Goal: Information Seeking & Learning: Check status

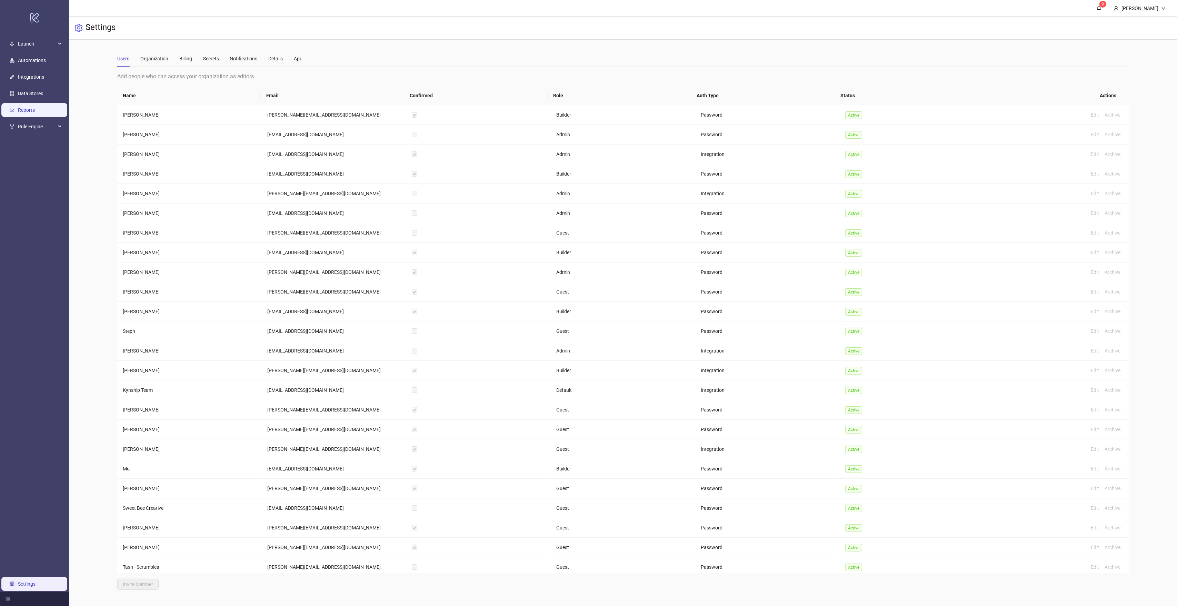
click at [31, 109] on link "Reports" at bounding box center [26, 110] width 17 height 6
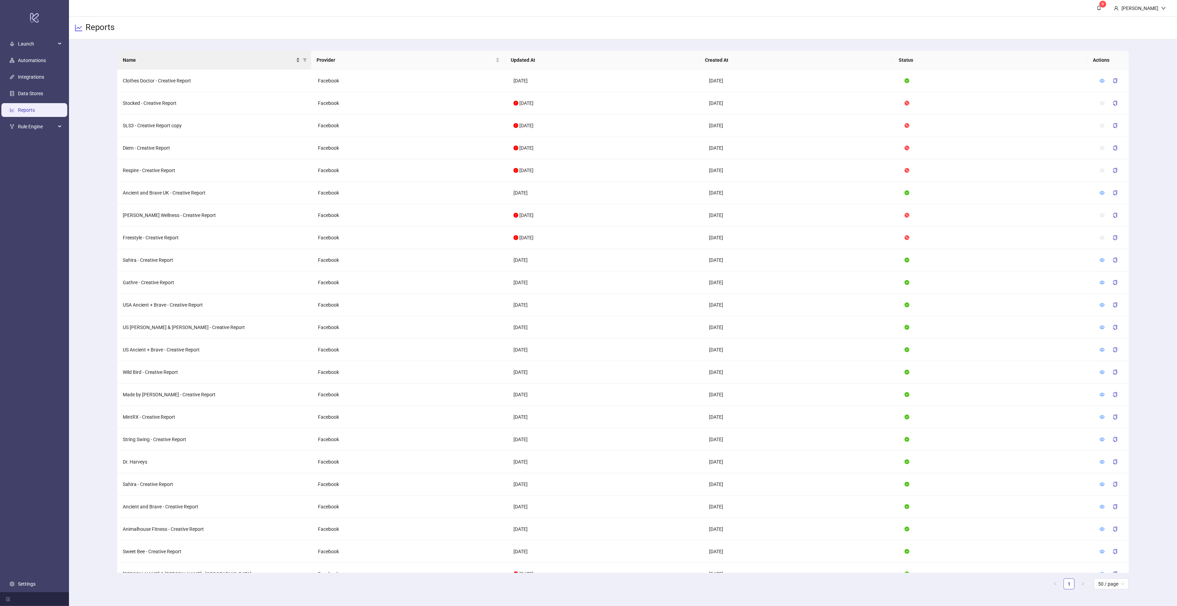
click at [155, 56] on span "Name" at bounding box center [209, 60] width 172 height 8
click at [1100, 238] on icon "eye" at bounding box center [1102, 237] width 5 height 5
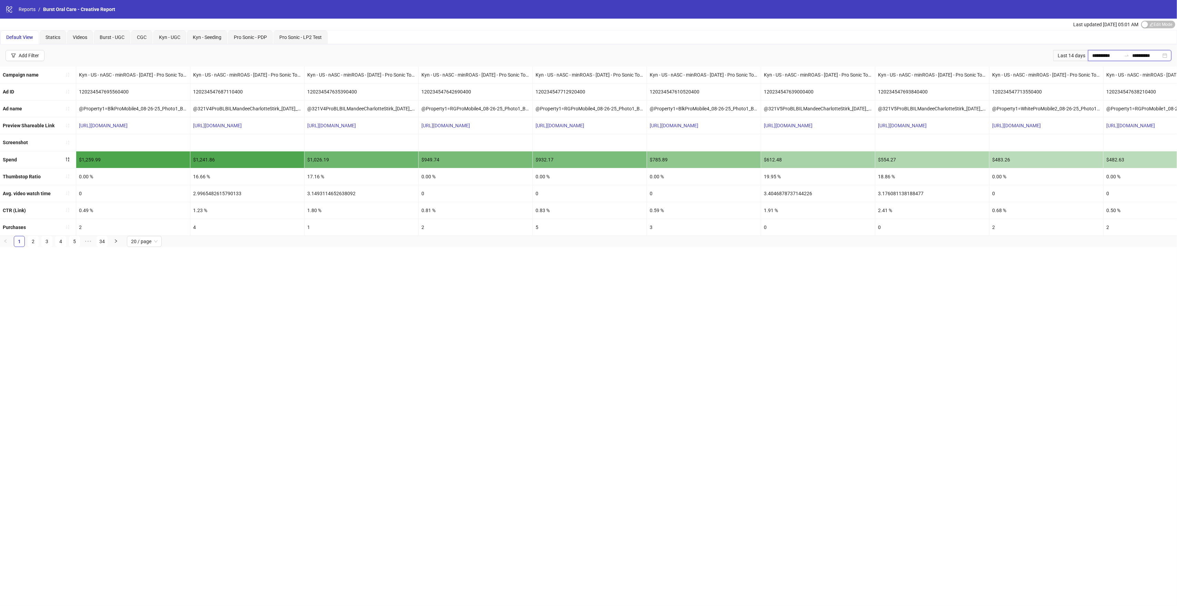
click at [1096, 57] on input "**********" at bounding box center [1106, 56] width 29 height 8
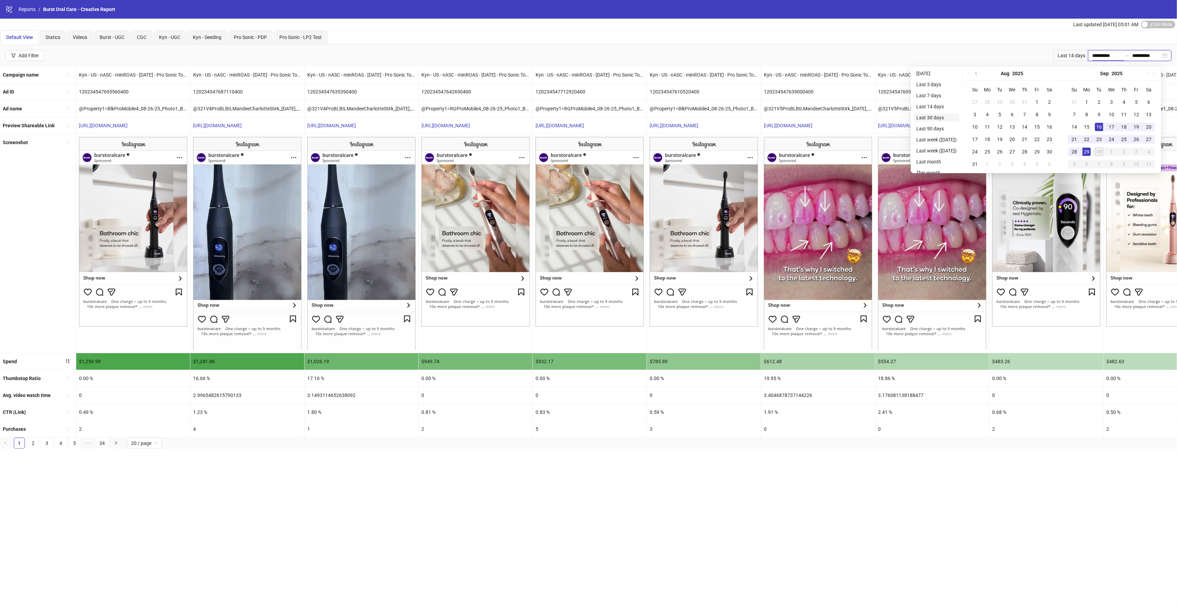
type input "**********"
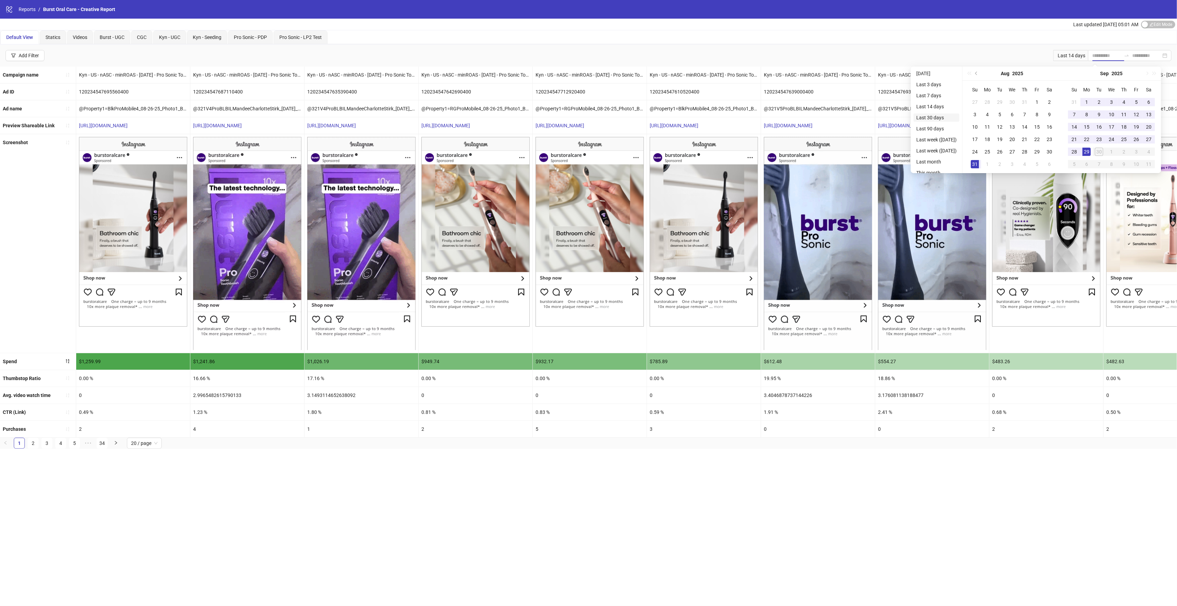
click at [936, 119] on li "Last 30 days" at bounding box center [936, 117] width 46 height 8
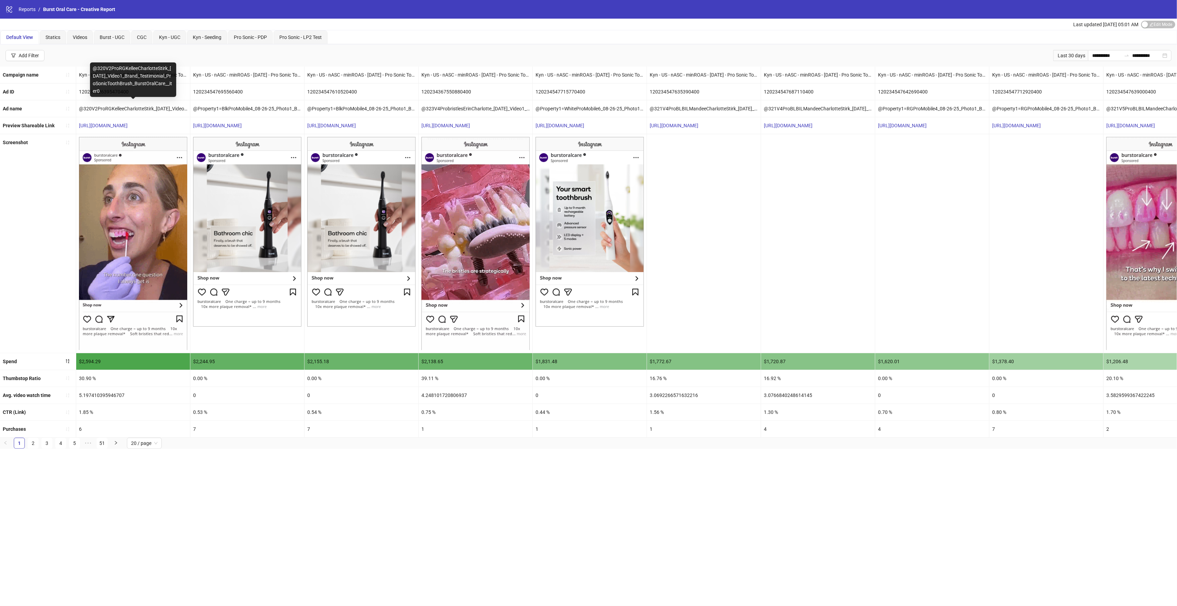
click at [140, 108] on div "@320V2ProRGKelleeCharlotteStirk_[DATE]_Video1_Brand_Testimonial_ProSonicToothBr…" at bounding box center [133, 108] width 114 height 17
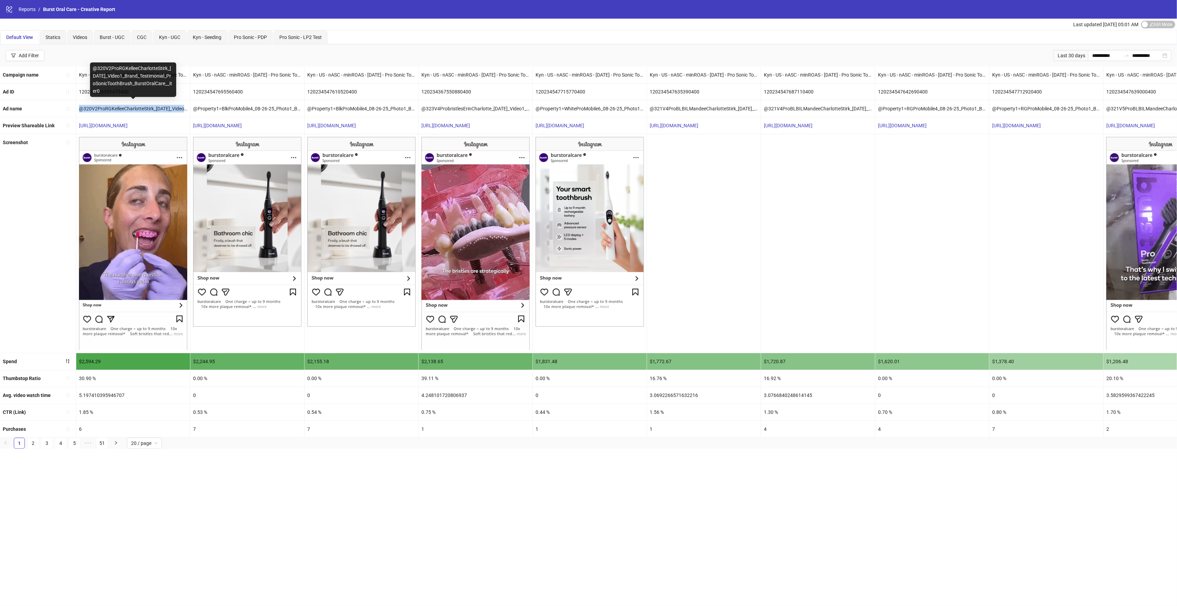
click at [140, 108] on div "@320V2ProRGKelleeCharlotteStirk_[DATE]_Video1_Brand_Testimonial_ProSonicToothBr…" at bounding box center [133, 108] width 114 height 17
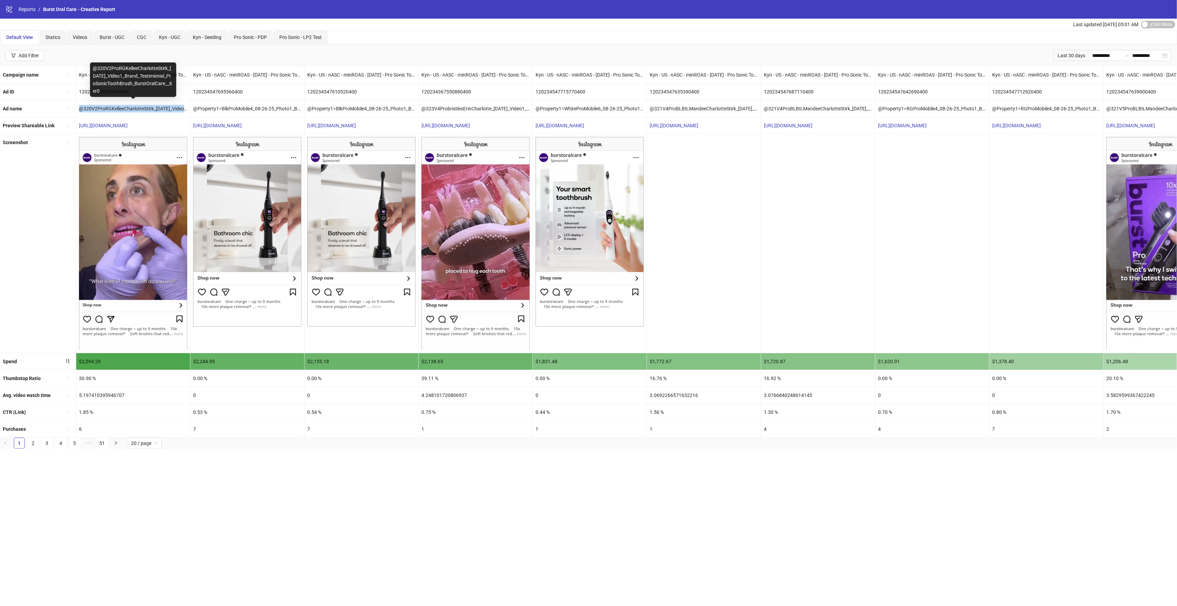
copy div "@320V2ProRGKelleeCharlotteStirk_[DATE]_Video1_Brand_Testimonial_ProSonicToothBr…"
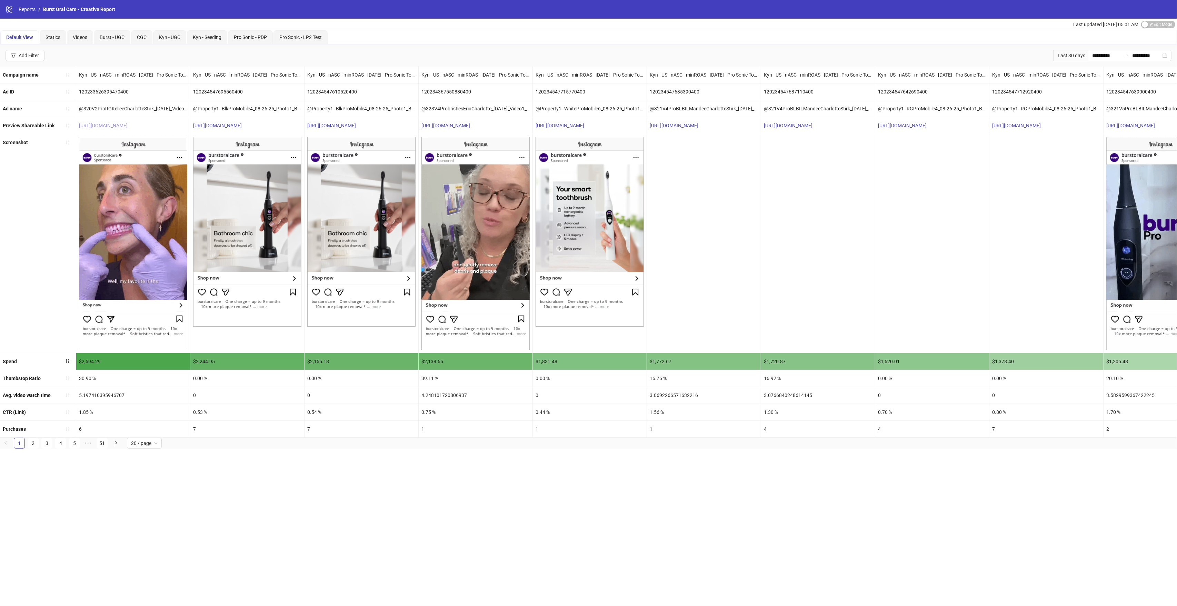
click at [128, 126] on link "[URL][DOMAIN_NAME]" at bounding box center [103, 126] width 49 height 6
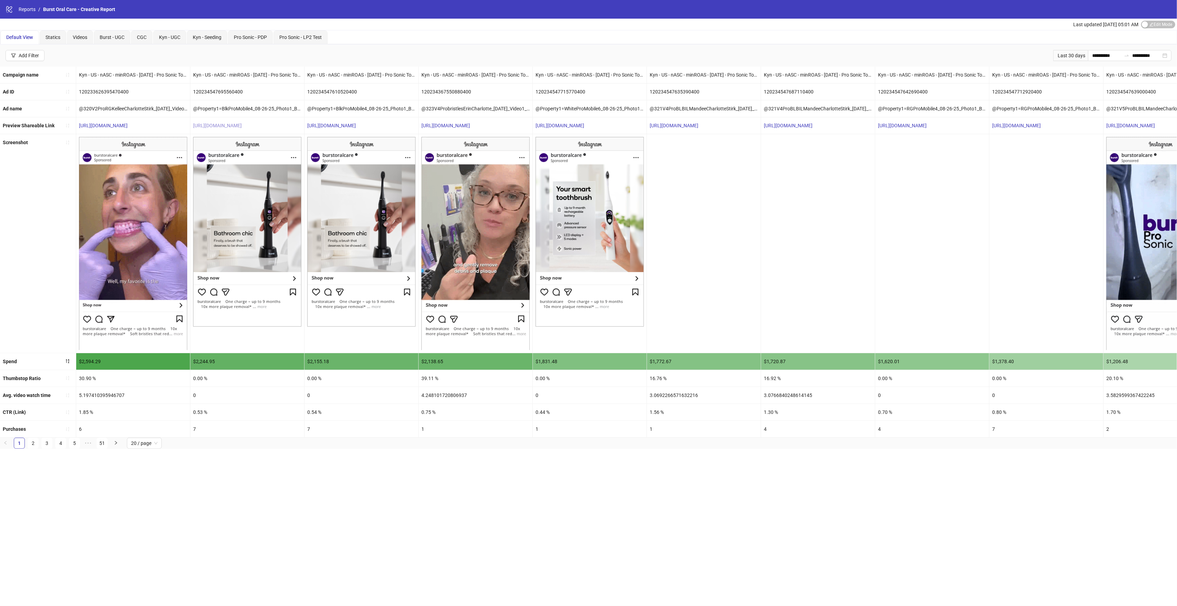
click at [242, 127] on link "[URL][DOMAIN_NAME]" at bounding box center [217, 126] width 49 height 6
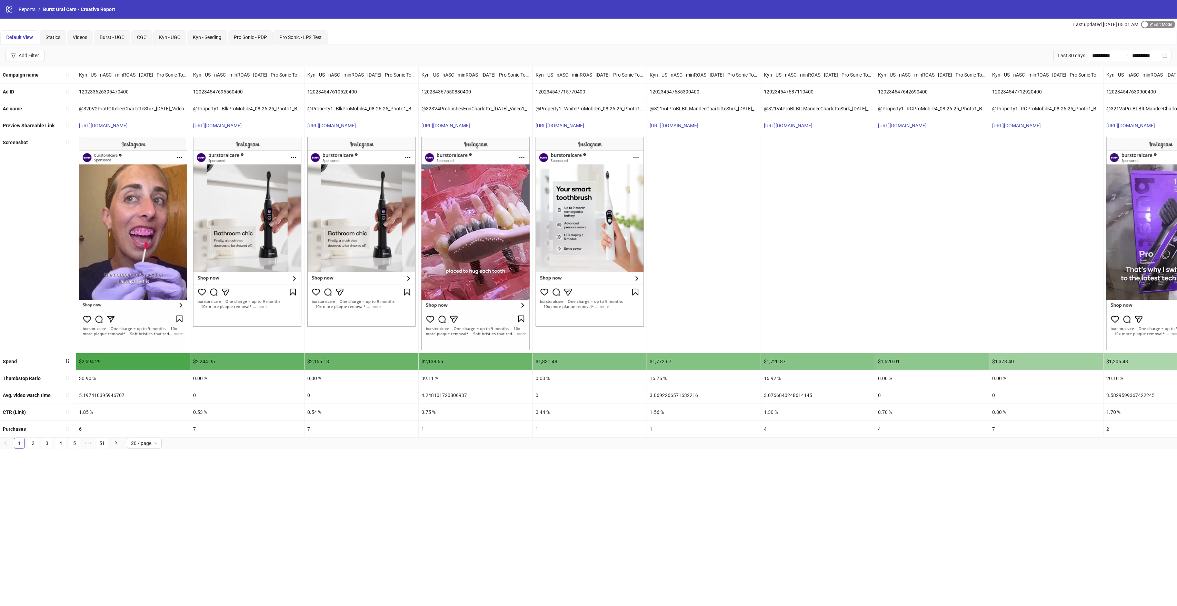
click at [1149, 26] on span "Edit Mode Edit Mode" at bounding box center [1158, 25] width 34 height 8
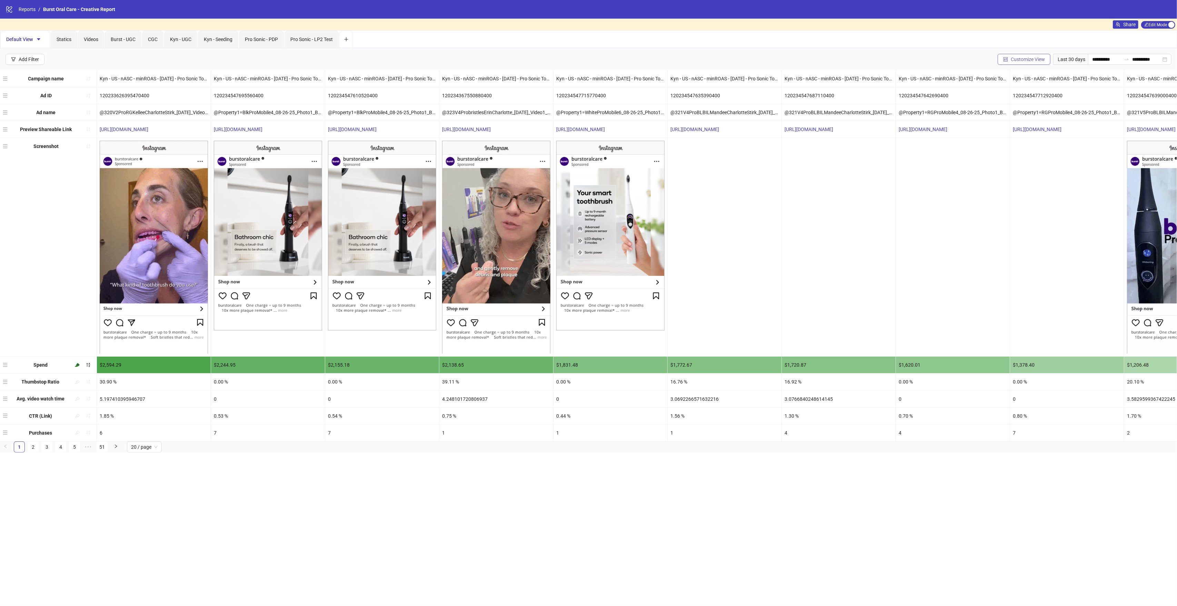
click at [1021, 60] on span "Customize View" at bounding box center [1028, 60] width 34 height 6
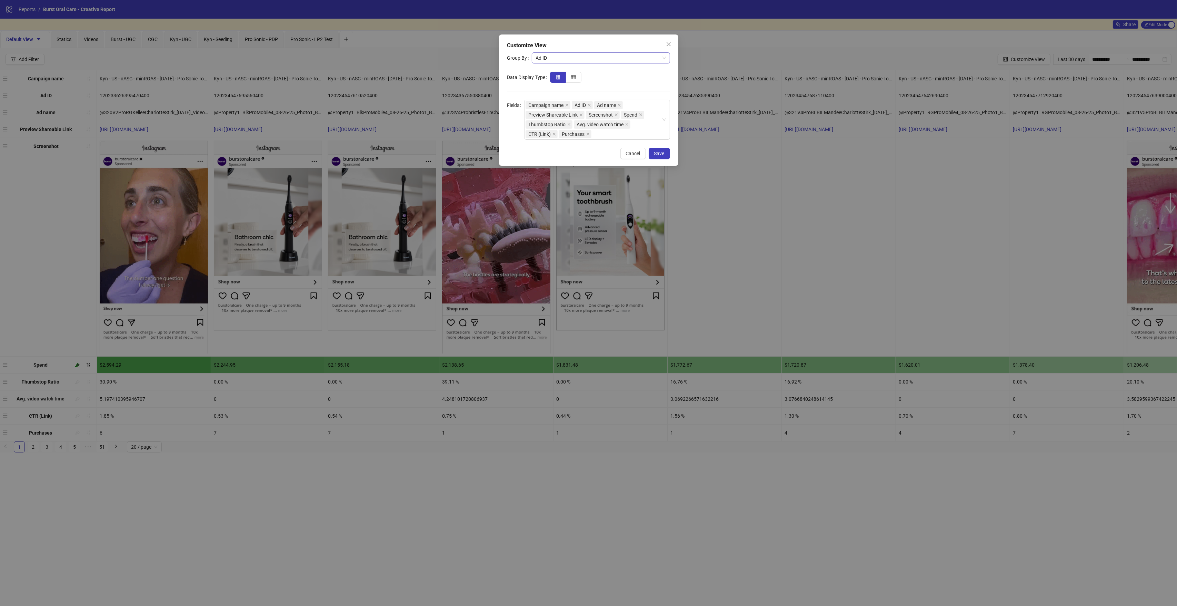
click at [583, 53] on span "Ad ID" at bounding box center [601, 58] width 130 height 10
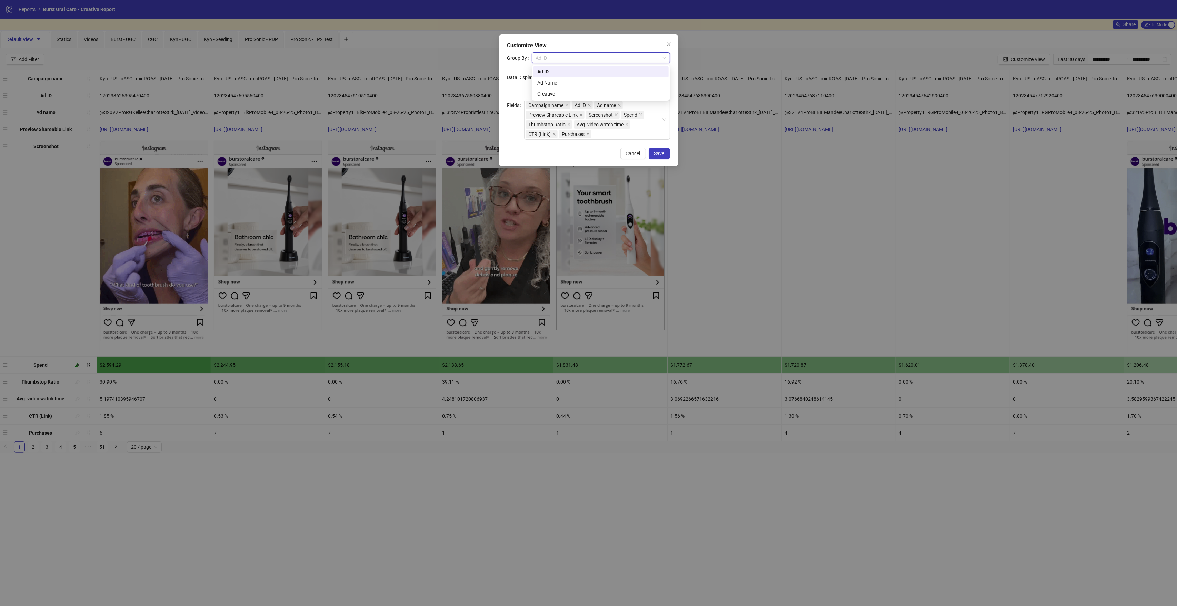
click at [584, 53] on span "Ad ID" at bounding box center [601, 58] width 130 height 10
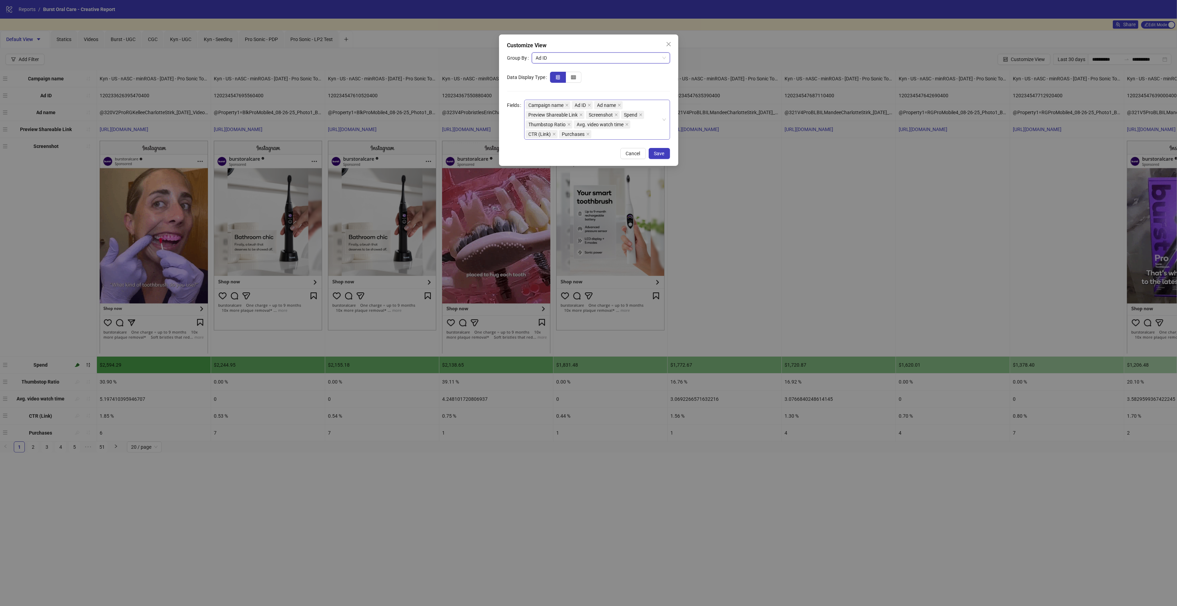
click at [612, 132] on div "Campaign name Ad ID Ad name Preview Shareable Link Screenshot Spend Thumbstop R…" at bounding box center [594, 119] width 136 height 39
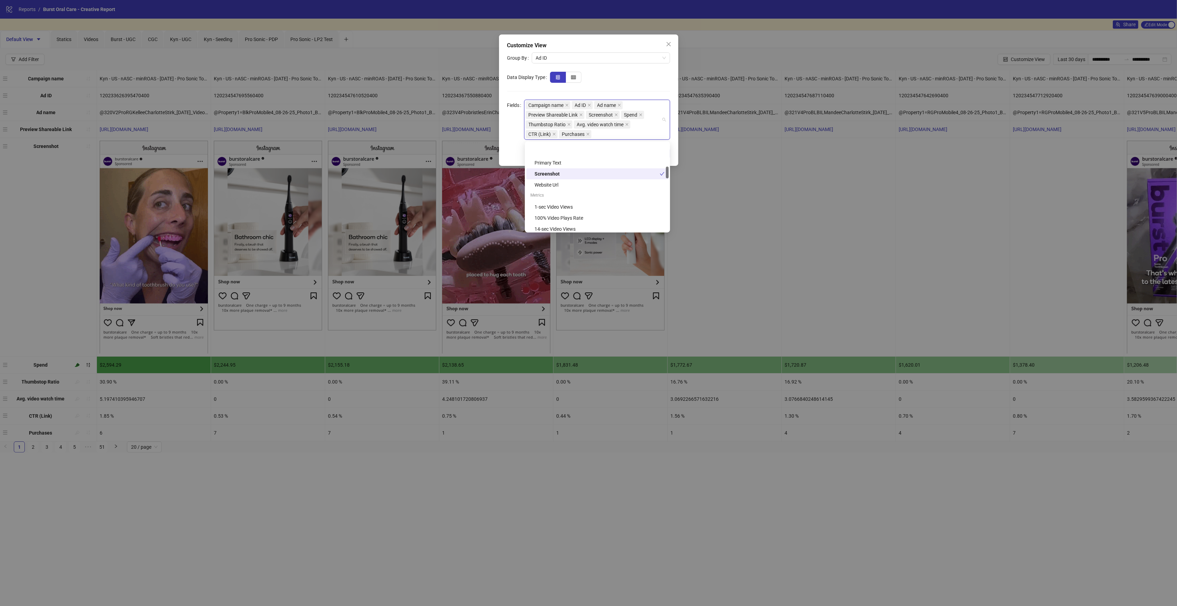
scroll to position [209, 0]
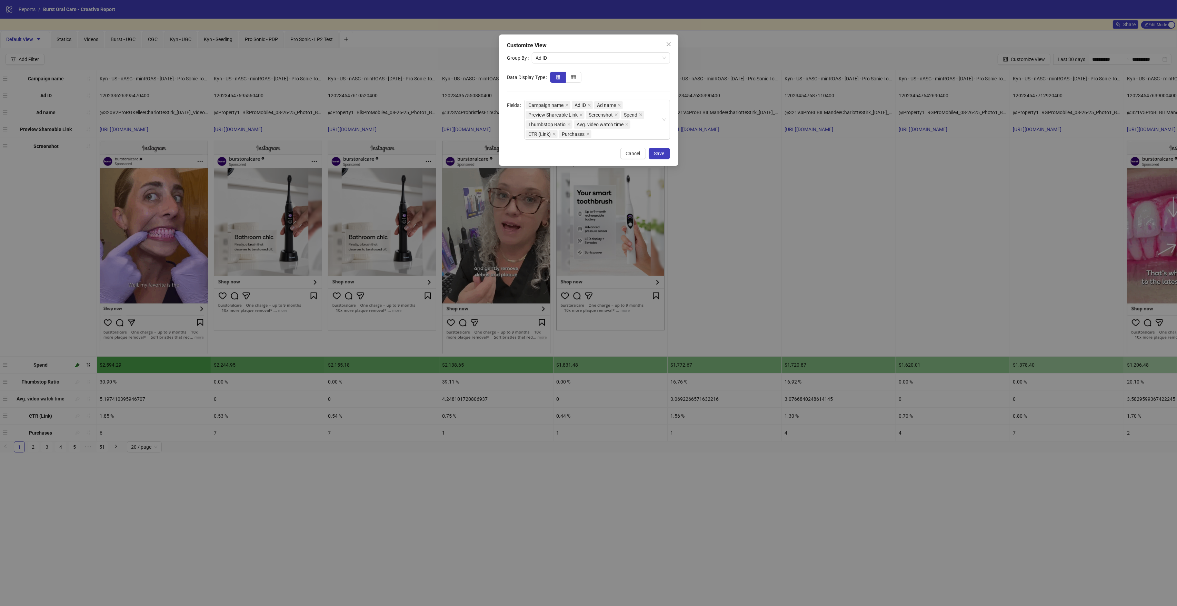
click at [772, 197] on div "Customize View Group By Ad ID Data Display Type Fields Campaign name Ad ID Ad n…" at bounding box center [588, 303] width 1177 height 606
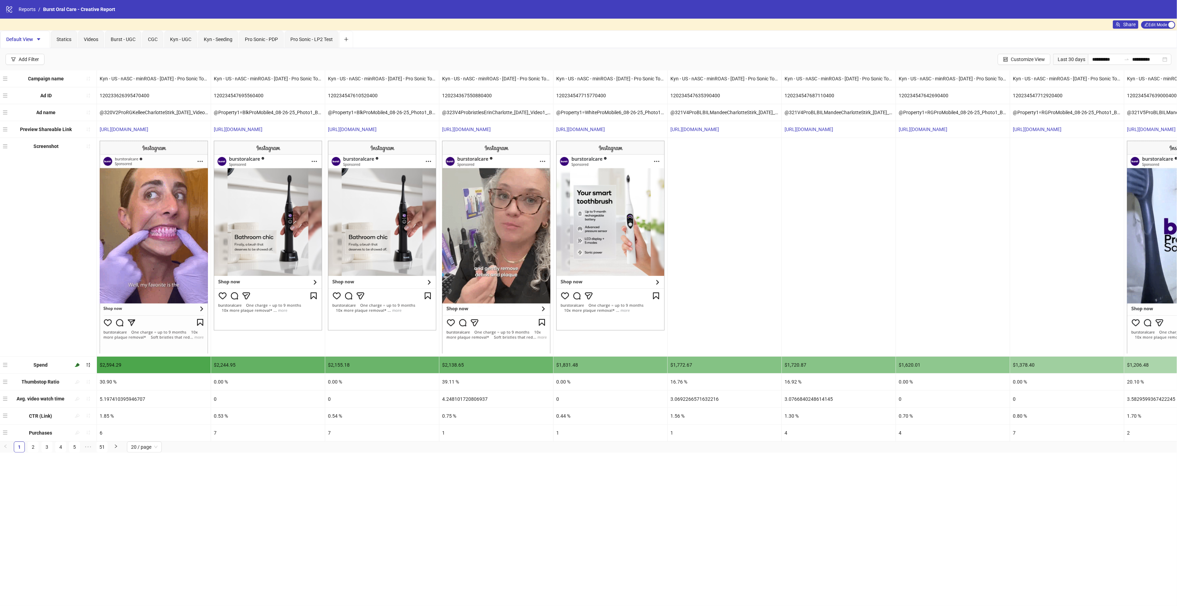
drag, startPoint x: 183, startPoint y: 130, endPoint x: 111, endPoint y: 124, distance: 72.6
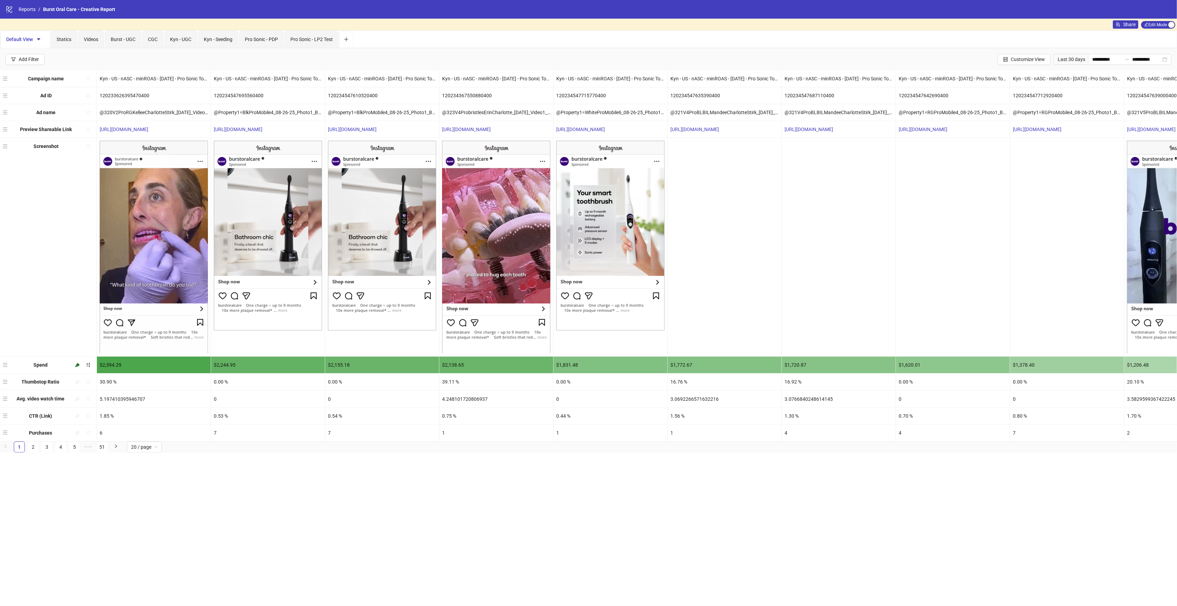
click at [111, 124] on div "[URL][DOMAIN_NAME]" at bounding box center [154, 129] width 114 height 17
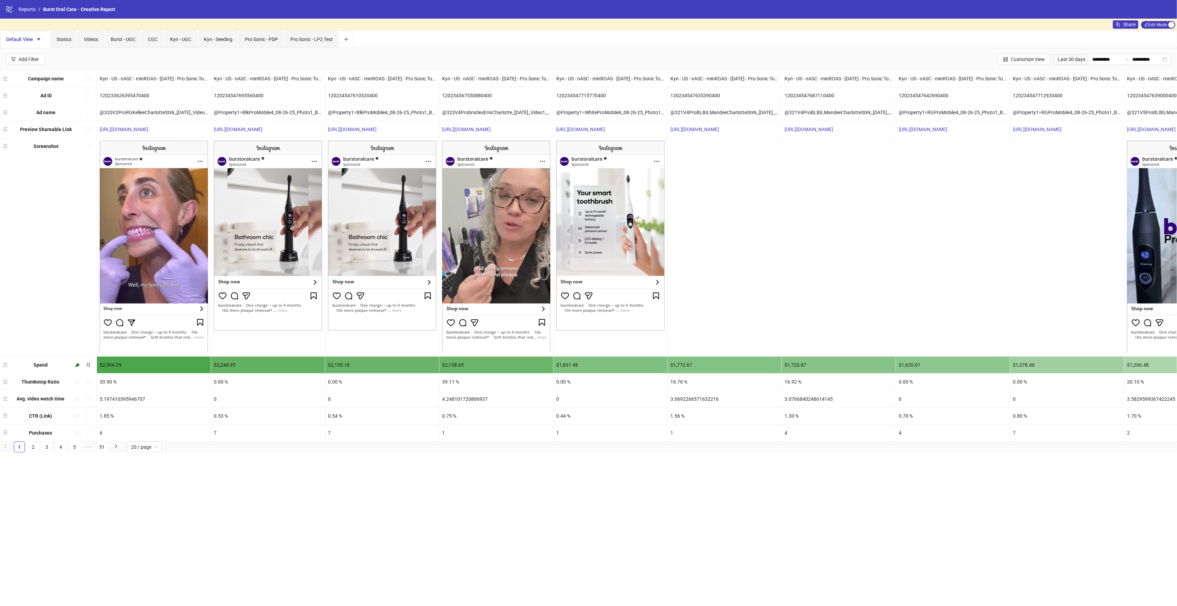
copy link "[URL][DOMAIN_NAME]"
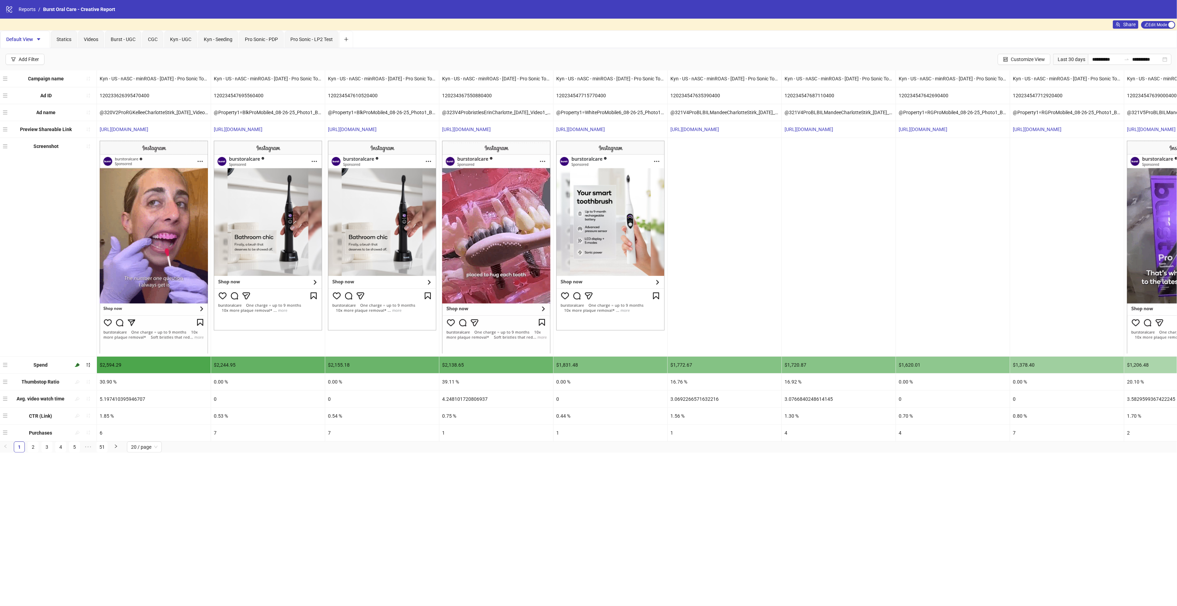
drag, startPoint x: 299, startPoint y: 130, endPoint x: 213, endPoint y: 129, distance: 86.2
click at [213, 129] on div "[URL][DOMAIN_NAME]" at bounding box center [268, 129] width 114 height 17
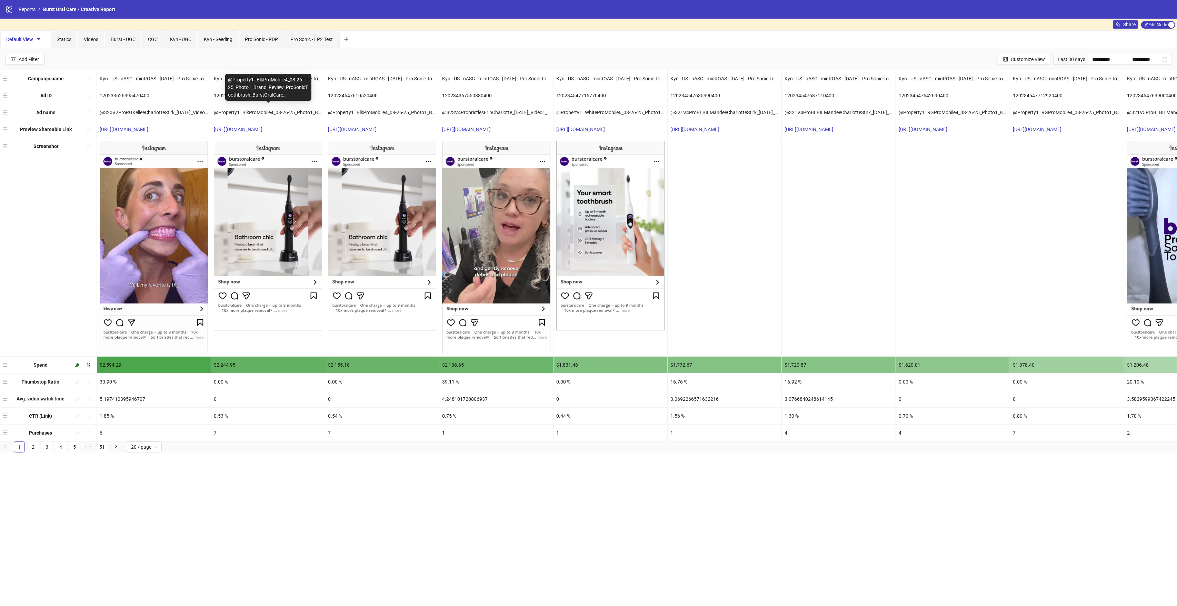
click at [245, 110] on div "@Property1=BlkProMobile4_08-26-25_Photo1_Brand_Review_ProSonicToothbrush_BurstO…" at bounding box center [268, 112] width 114 height 17
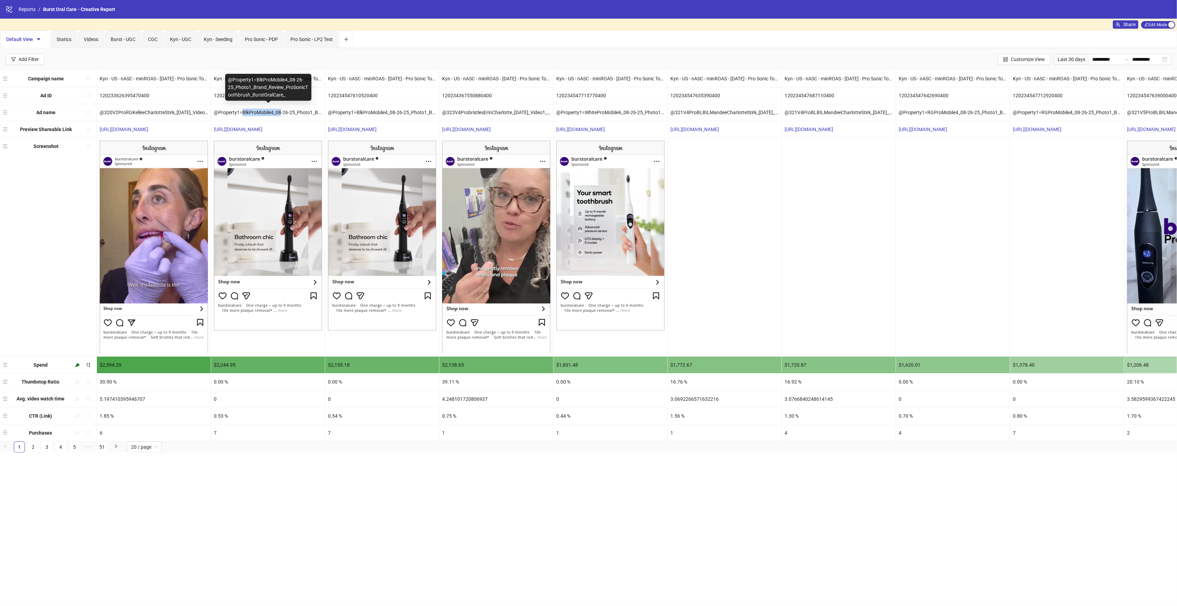
click at [245, 110] on div "@Property1=BlkProMobile4_08-26-25_Photo1_Brand_Review_ProSonicToothbrush_BurstO…" at bounding box center [268, 112] width 114 height 17
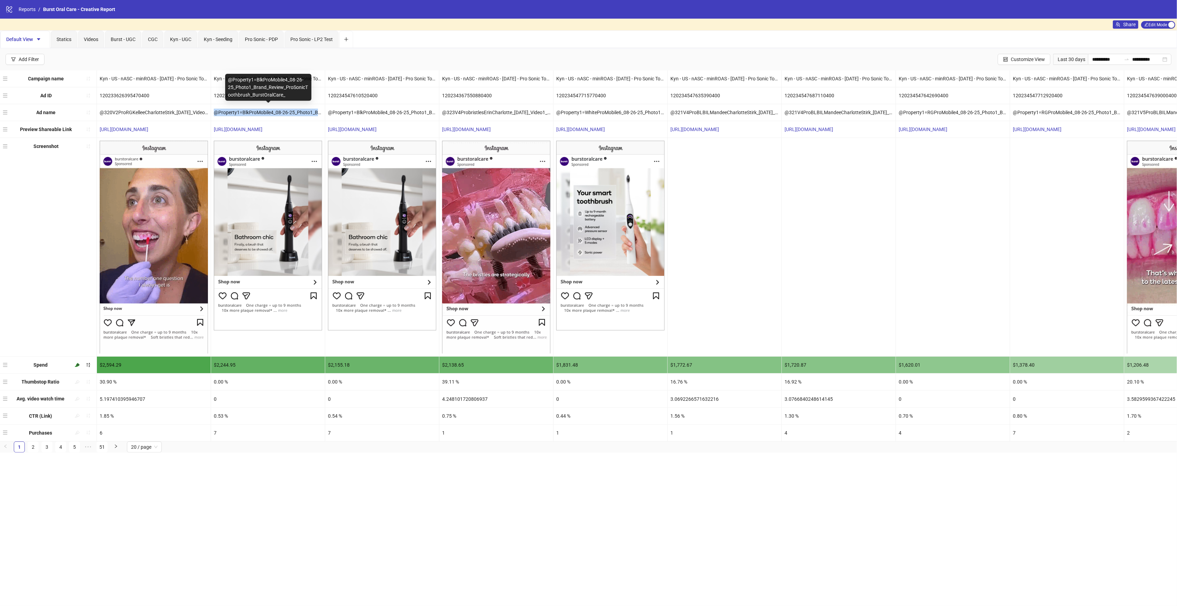
click at [245, 110] on div "@Property1=BlkProMobile4_08-26-25_Photo1_Brand_Review_ProSonicToothbrush_BurstO…" at bounding box center [268, 112] width 114 height 17
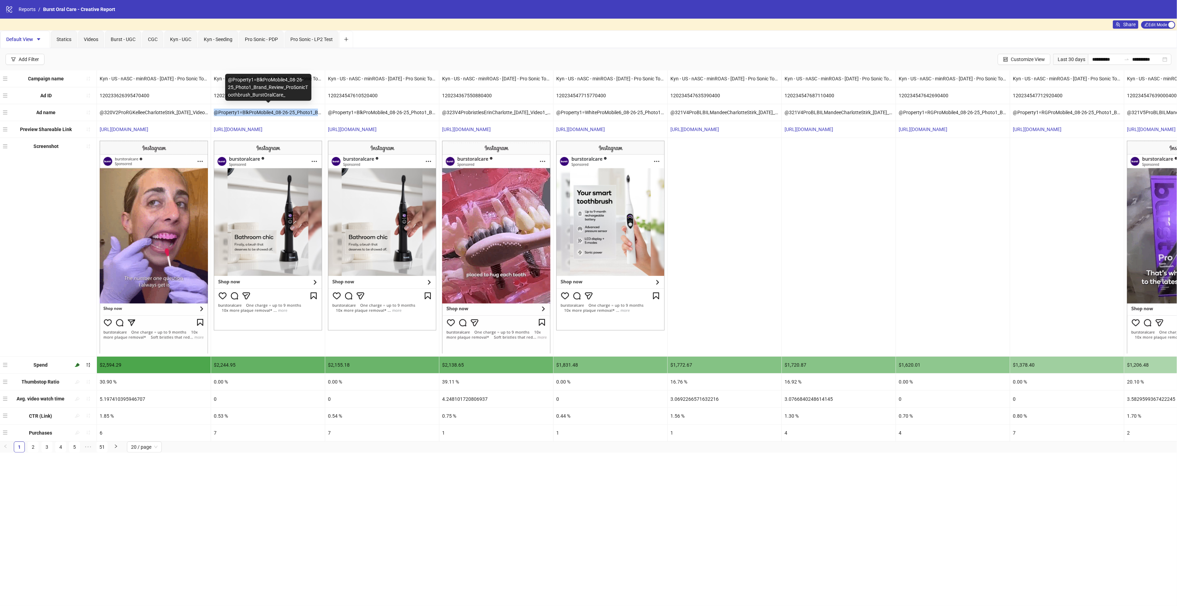
copy div "@Property1=BlkProMobile4_08-26-25_Photo1_Brand_Review_ProSonicToothbrush_BurstO…"
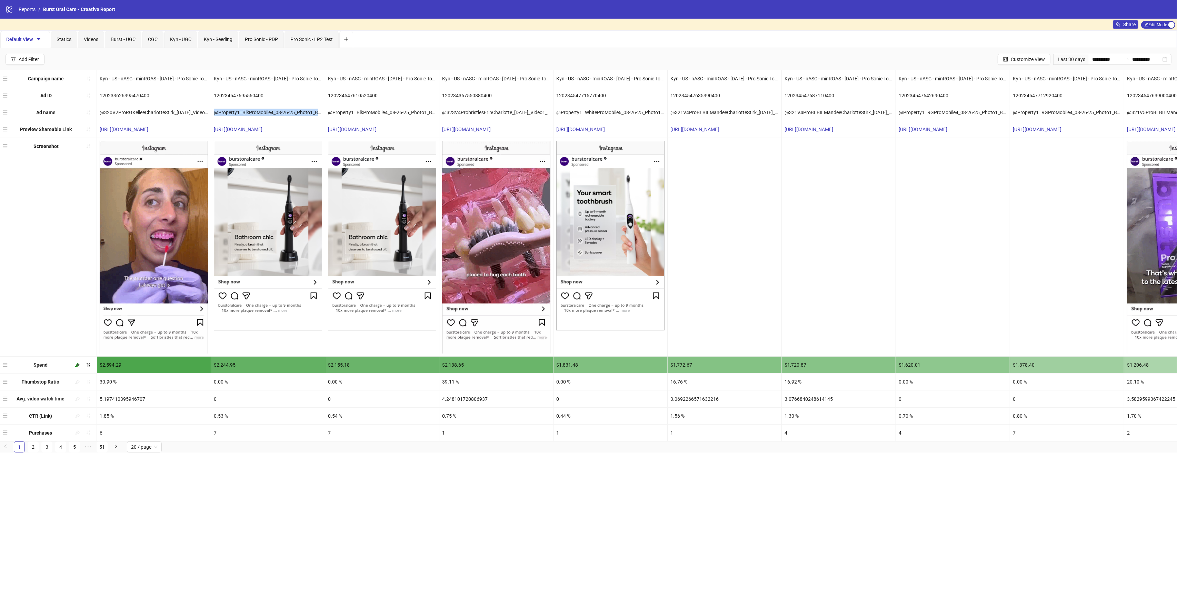
drag, startPoint x: 304, startPoint y: 128, endPoint x: 212, endPoint y: 130, distance: 91.7
click at [212, 130] on div "[URL][DOMAIN_NAME]" at bounding box center [268, 129] width 114 height 17
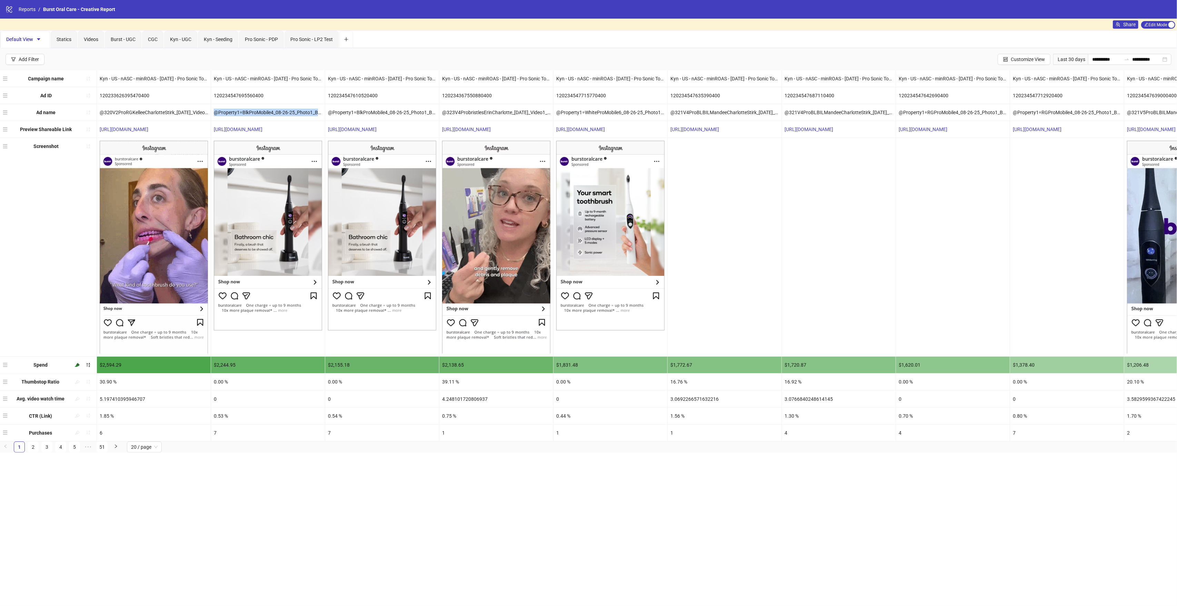
copy link "[URL][DOMAIN_NAME]"
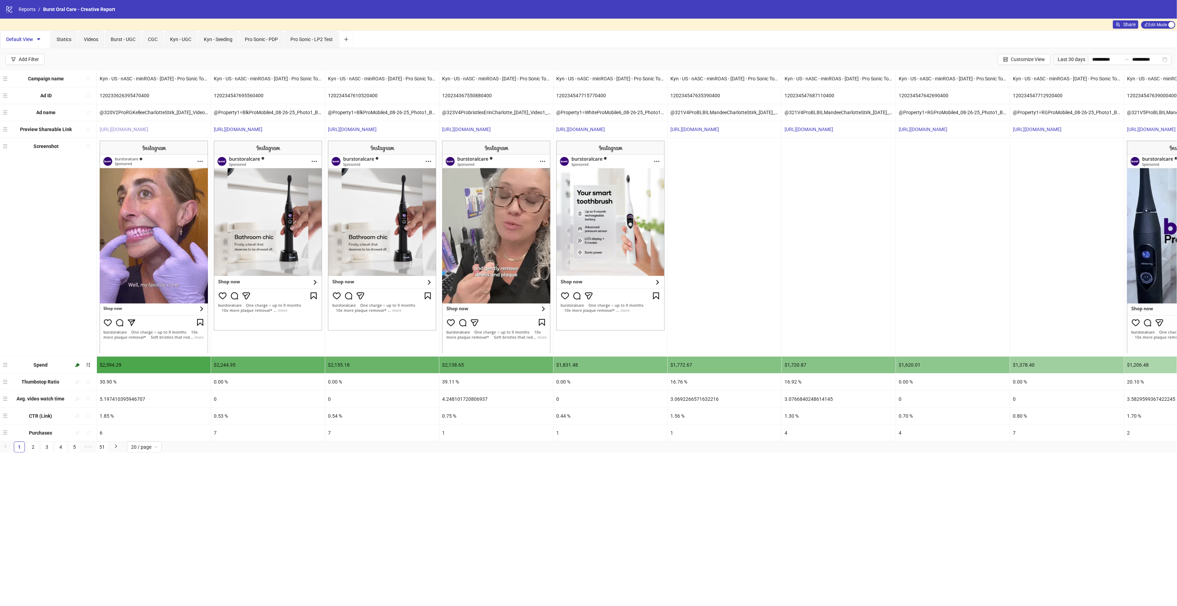
click at [148, 129] on link "[URL][DOMAIN_NAME]" at bounding box center [124, 130] width 49 height 6
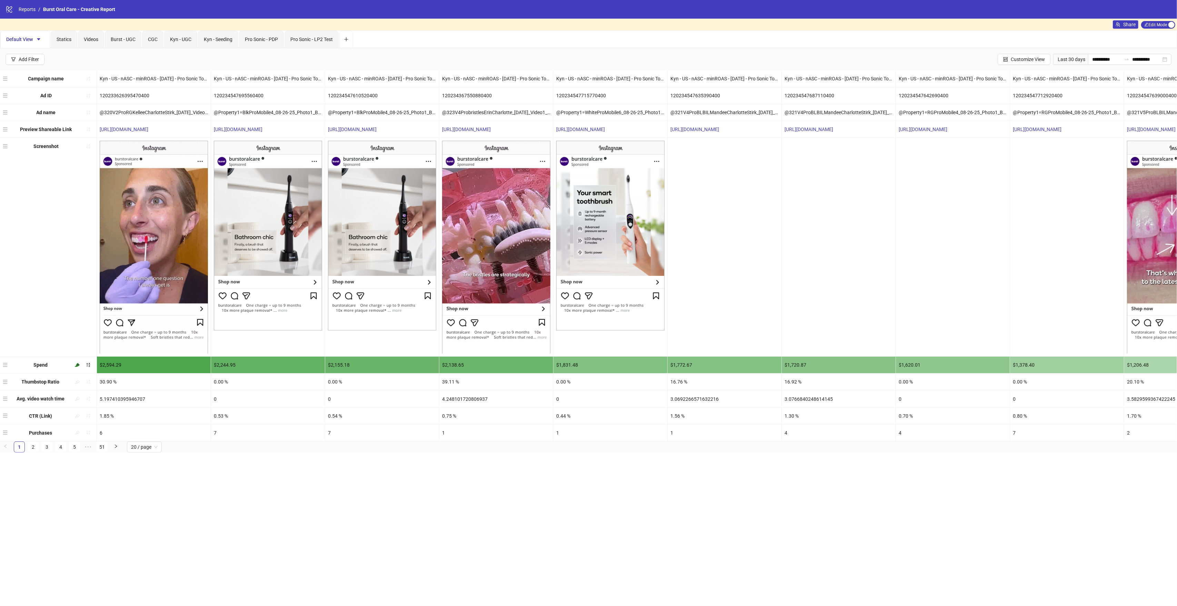
click at [514, 250] on img at bounding box center [496, 247] width 108 height 213
